Goal: Information Seeking & Learning: Understand process/instructions

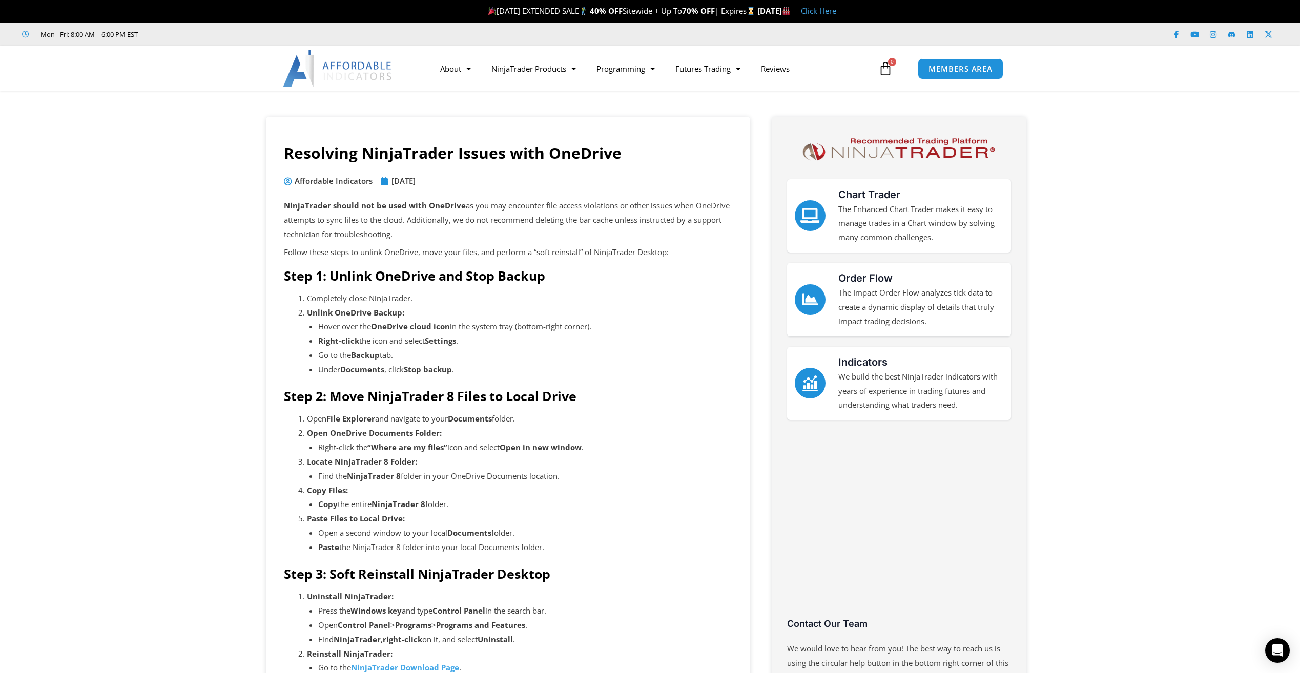
click at [546, 279] on h4 "Step 1: Unlink OneDrive and Stop Backup" at bounding box center [508, 275] width 448 height 15
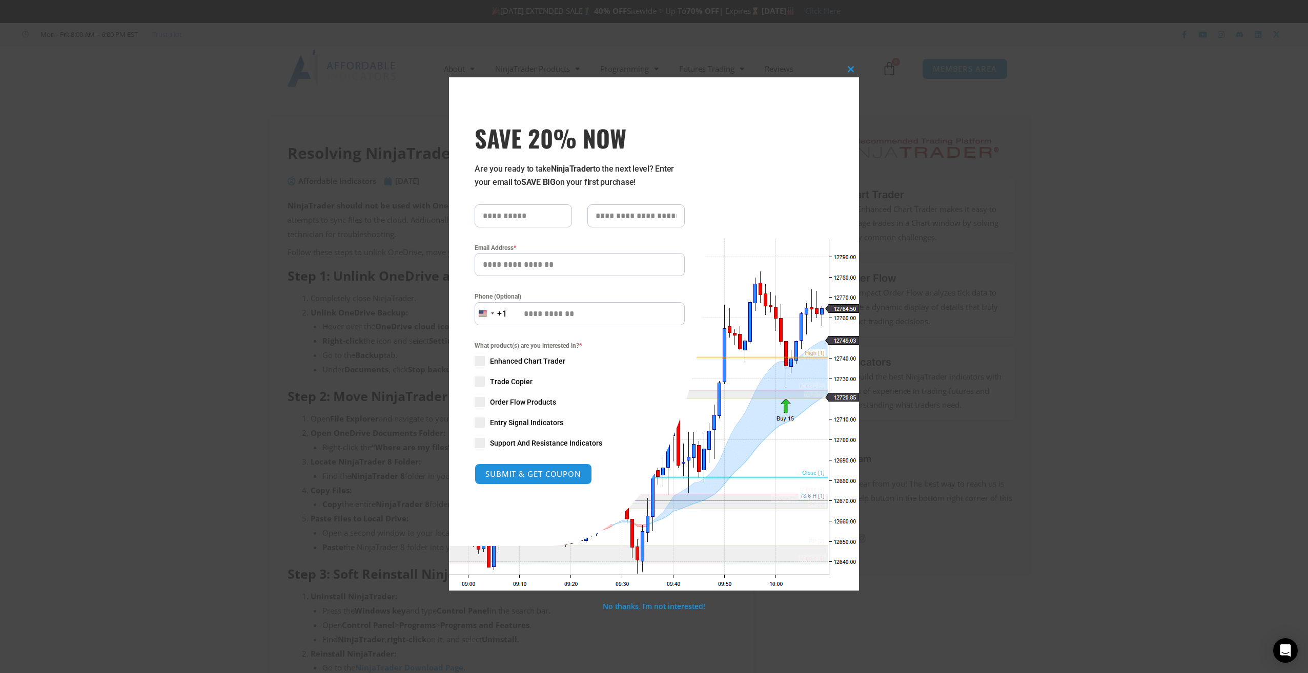
click at [1072, 228] on div "Close this module SAVE 20% NOW Are you ready to take NinjaTrader to the next le…" at bounding box center [654, 336] width 1308 height 673
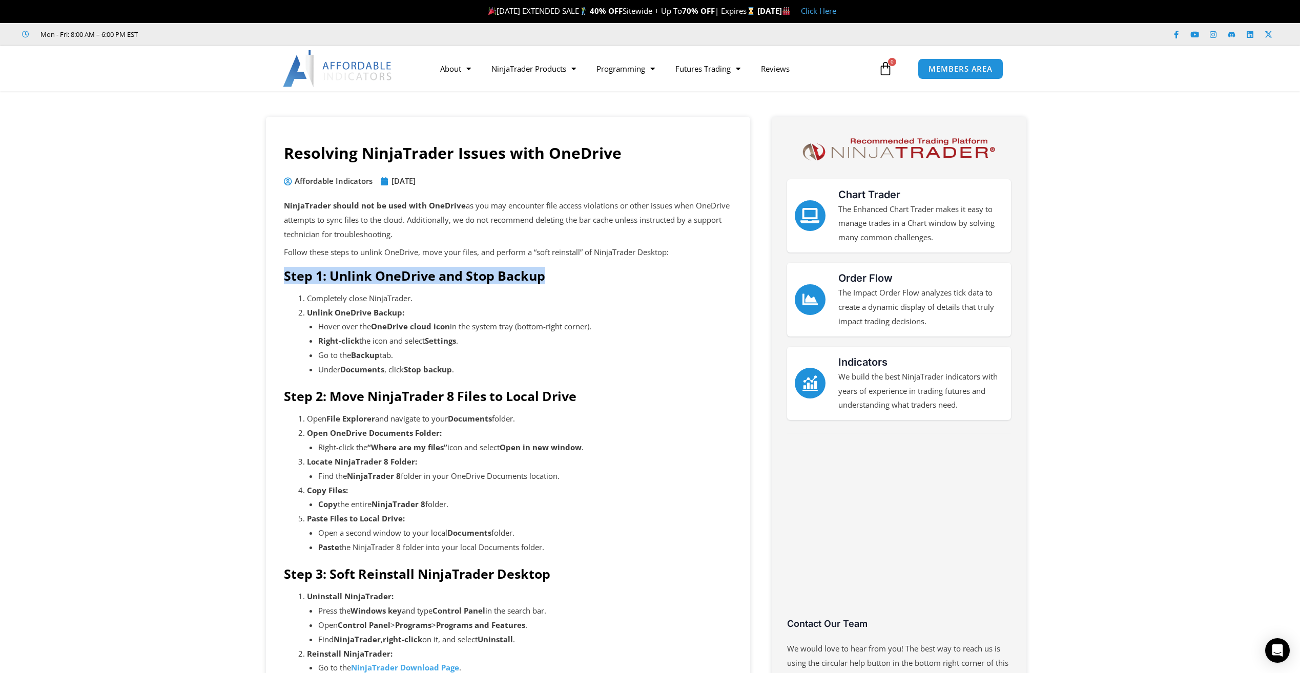
drag, startPoint x: 543, startPoint y: 272, endPoint x: 280, endPoint y: 270, distance: 263.4
copy strong "Step 1: Unlink OneDrive and Stop Backup"
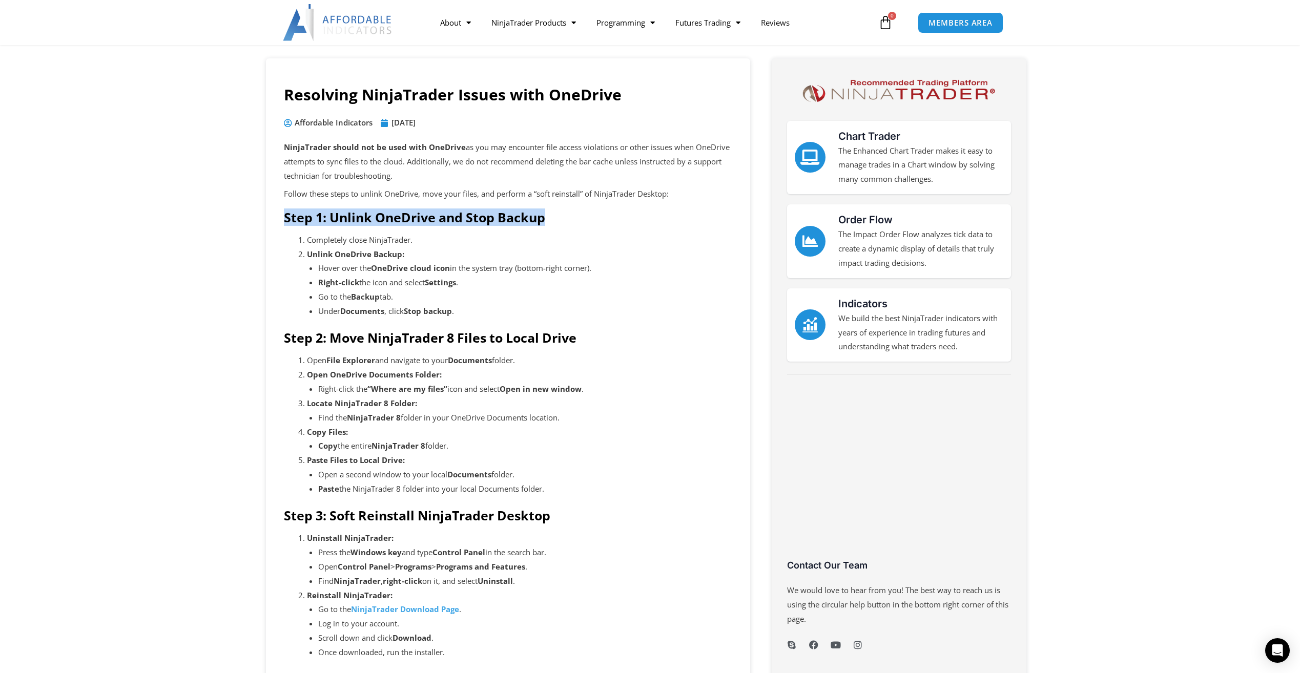
scroll to position [51, 0]
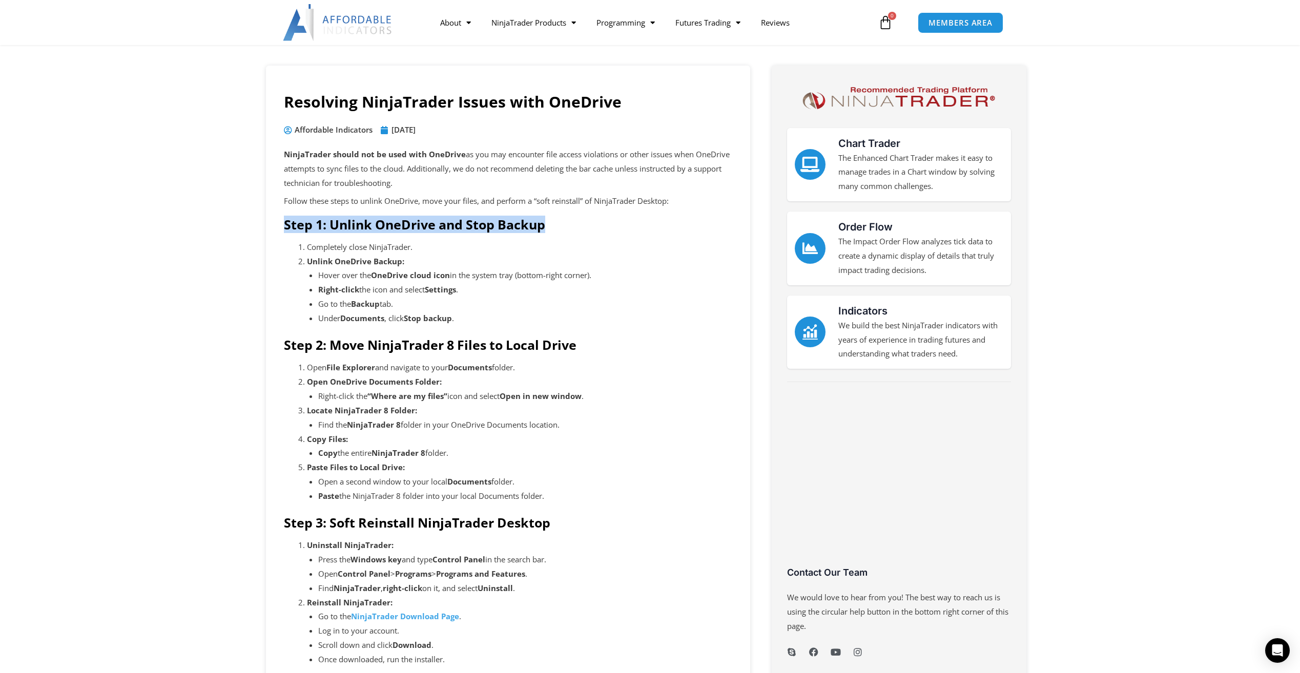
copy strong "Step 1: Unlink OneDrive and Stop Backup"
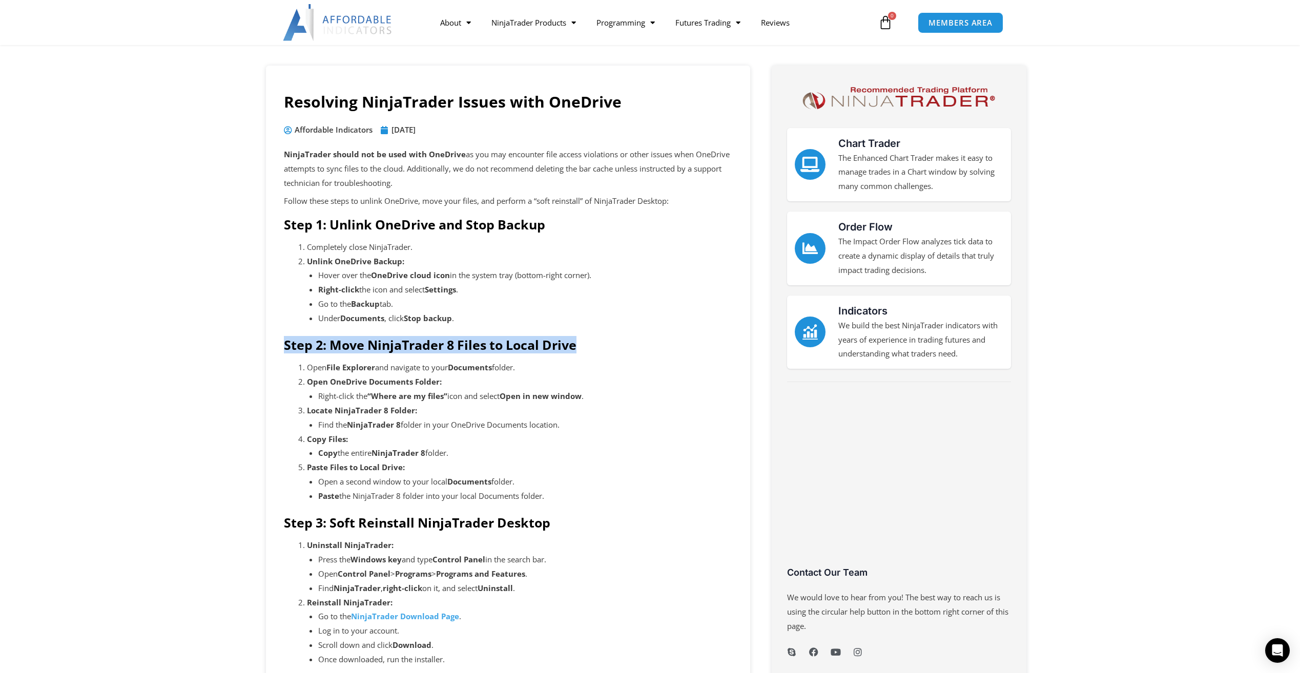
drag, startPoint x: 591, startPoint y: 345, endPoint x: 278, endPoint y: 347, distance: 313.6
copy strong "Step 2: Move NinjaTrader 8 Files to Local Drive"
